Goal: Navigation & Orientation: Find specific page/section

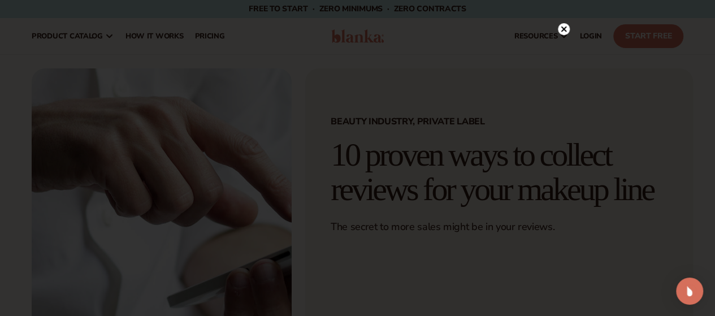
click at [565, 28] on circle at bounding box center [564, 29] width 12 height 12
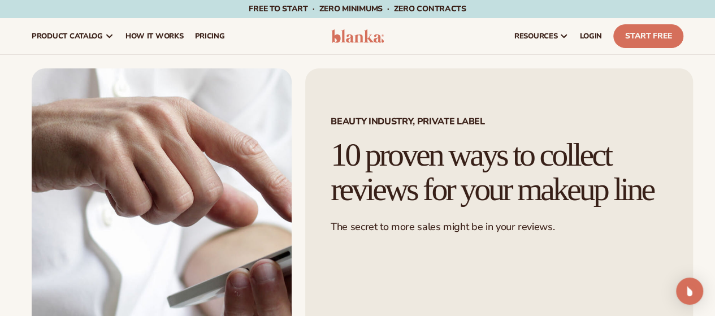
click at [376, 36] on img at bounding box center [357, 36] width 53 height 14
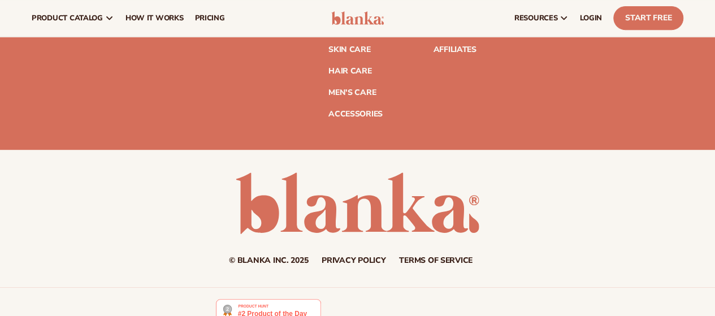
scroll to position [4527, 0]
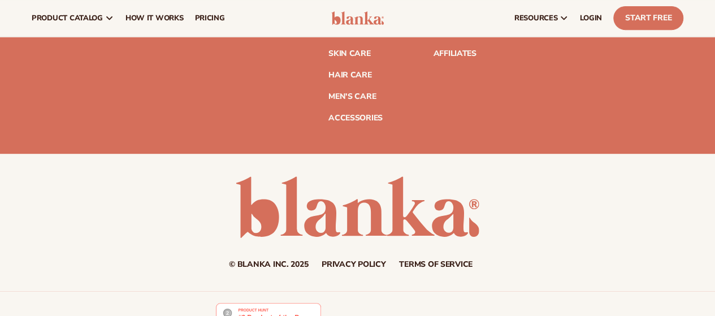
click at [409, 102] on div "Join the Blank Slate – your beauty brand playbook Stay in the know on the lates…" at bounding box center [357, 16] width 651 height 212
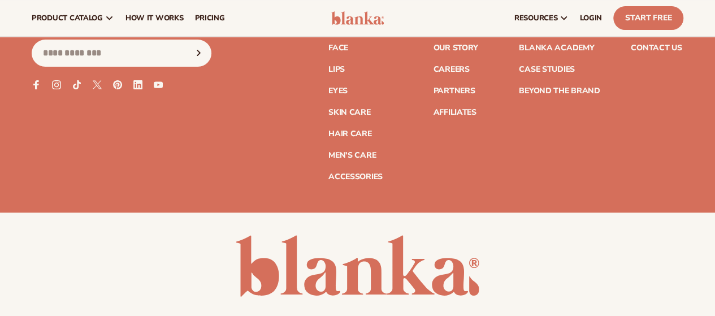
scroll to position [4430, 0]
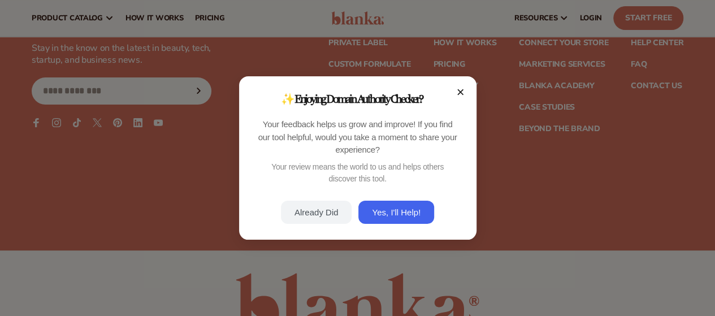
click at [457, 90] on button "×" at bounding box center [461, 92] width 14 height 14
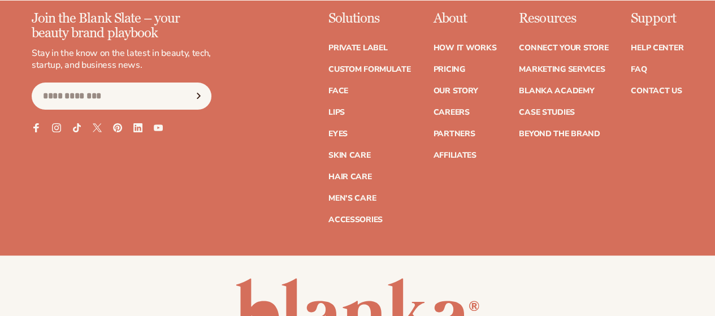
scroll to position [4425, 0]
click at [328, 159] on link "Skin Care" at bounding box center [349, 155] width 42 height 8
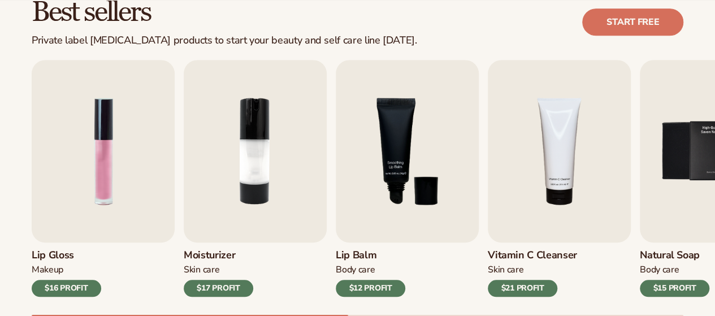
scroll to position [477, 0]
